Goal: Task Accomplishment & Management: Manage account settings

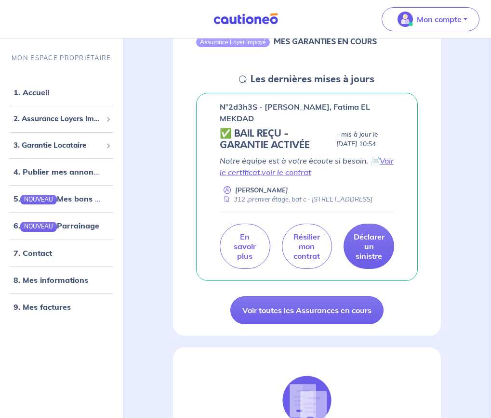
scroll to position [117, 0]
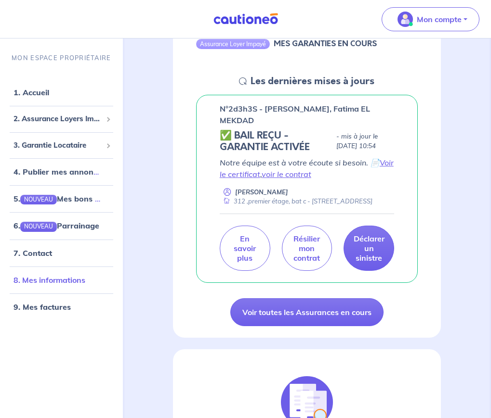
click at [25, 282] on link "8. Mes informations" at bounding box center [49, 280] width 72 height 10
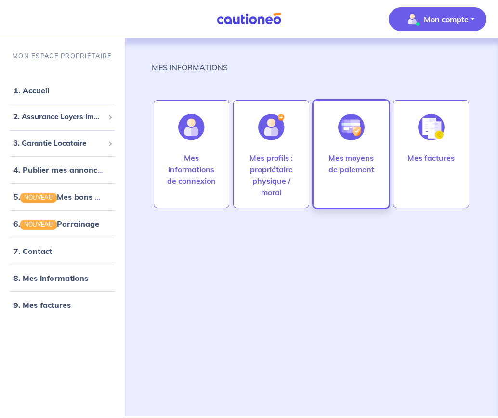
click at [343, 168] on p "Mes moyens de paiement" at bounding box center [351, 163] width 56 height 23
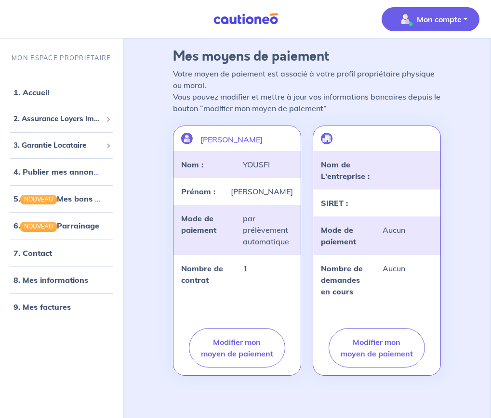
scroll to position [52, 0]
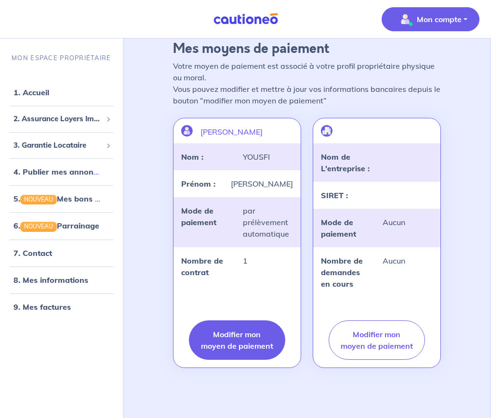
click at [221, 353] on button "Modifier mon moyen de paiement" at bounding box center [237, 340] width 96 height 39
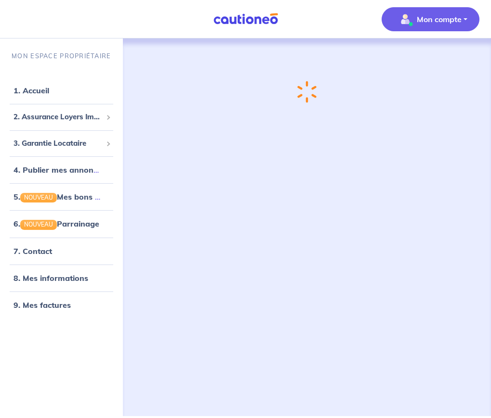
scroll to position [0, 0]
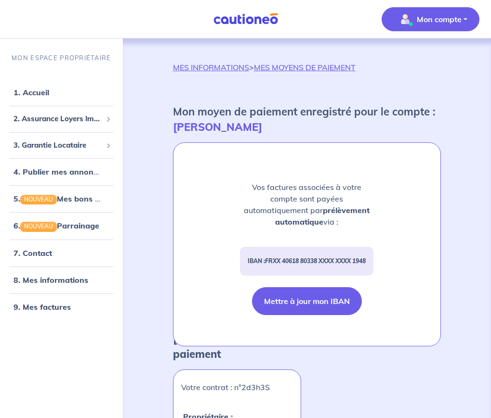
click at [331, 305] on button "Mettre à jour mon IBAN" at bounding box center [307, 301] width 110 height 28
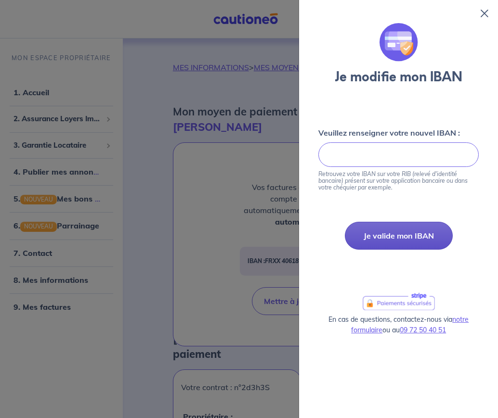
click at [386, 241] on button "Je valide mon IBAN" at bounding box center [399, 236] width 108 height 28
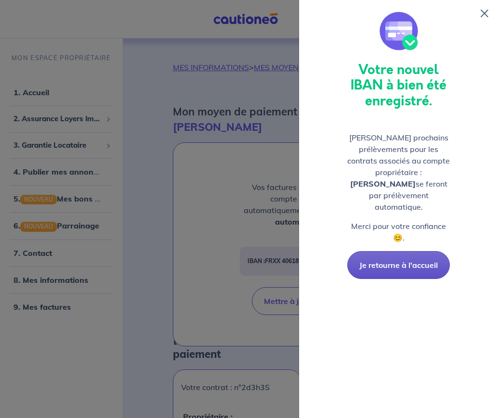
click at [368, 253] on button "Je retourne à l'accueil" at bounding box center [398, 265] width 103 height 28
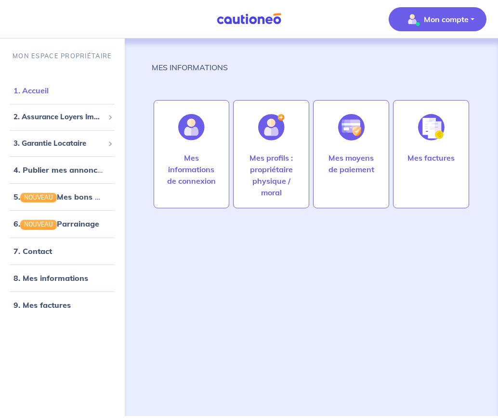
click at [31, 95] on link "1. Accueil" at bounding box center [30, 91] width 35 height 10
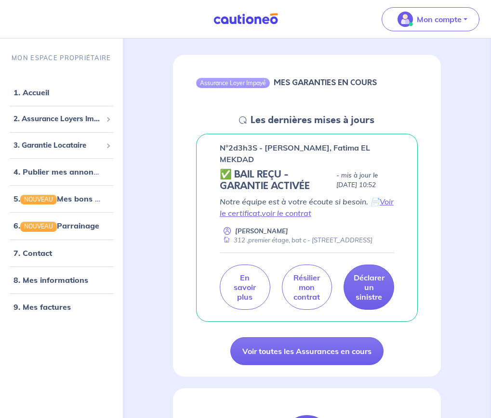
scroll to position [80, 0]
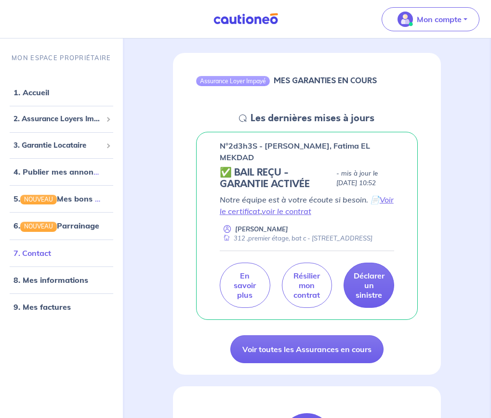
click at [47, 249] on link "7. Contact" at bounding box center [32, 253] width 38 height 10
